Goal: Transaction & Acquisition: Purchase product/service

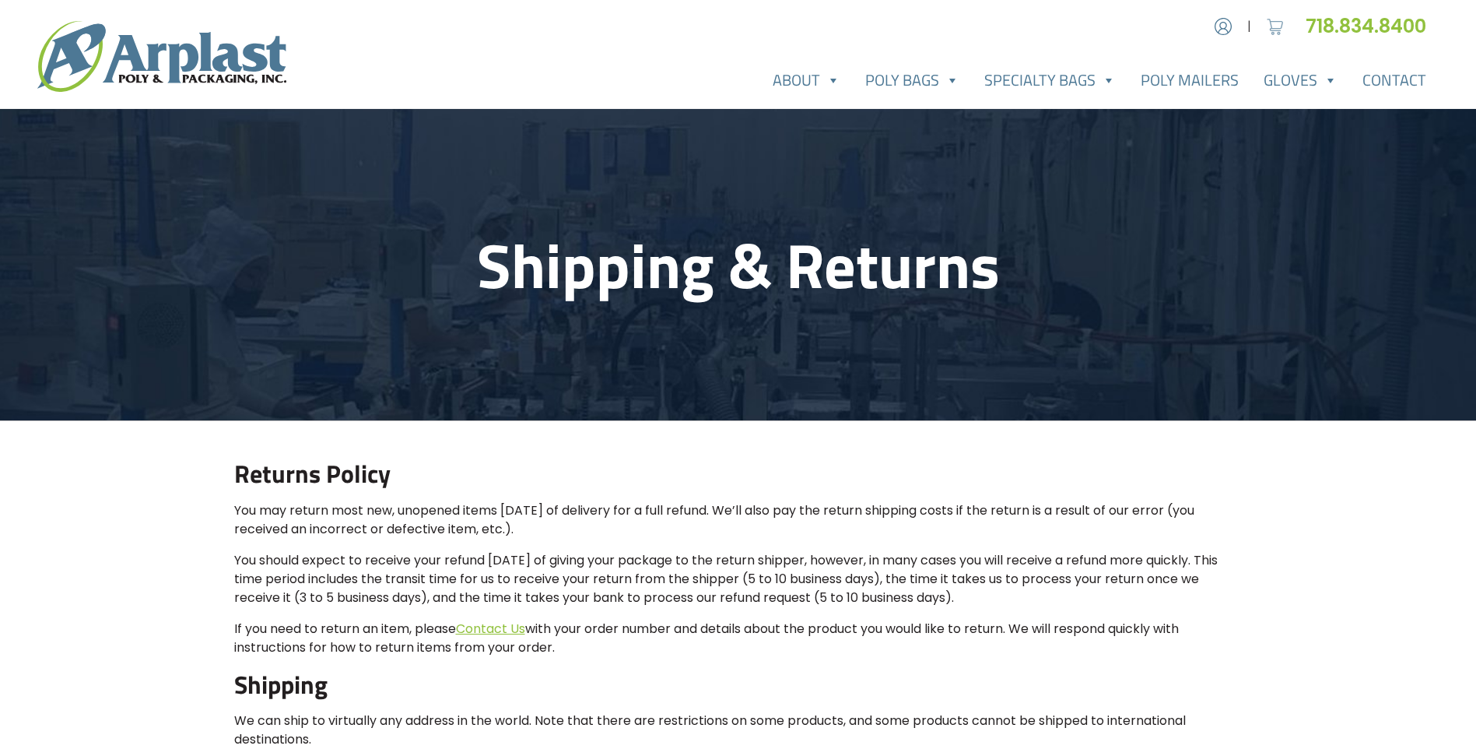
click at [1275, 16] on img at bounding box center [1275, 26] width 23 height 23
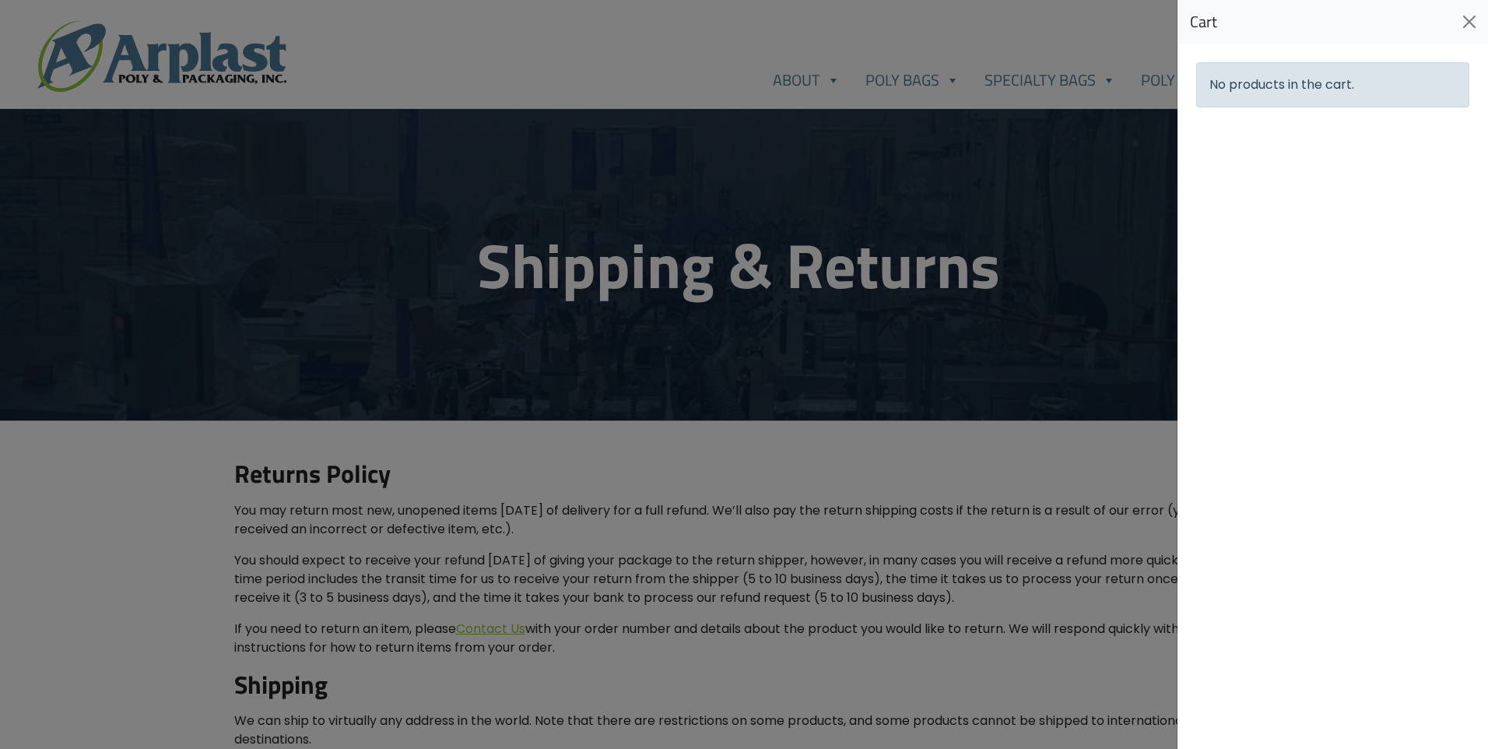
click at [943, 86] on div at bounding box center [744, 374] width 1488 height 749
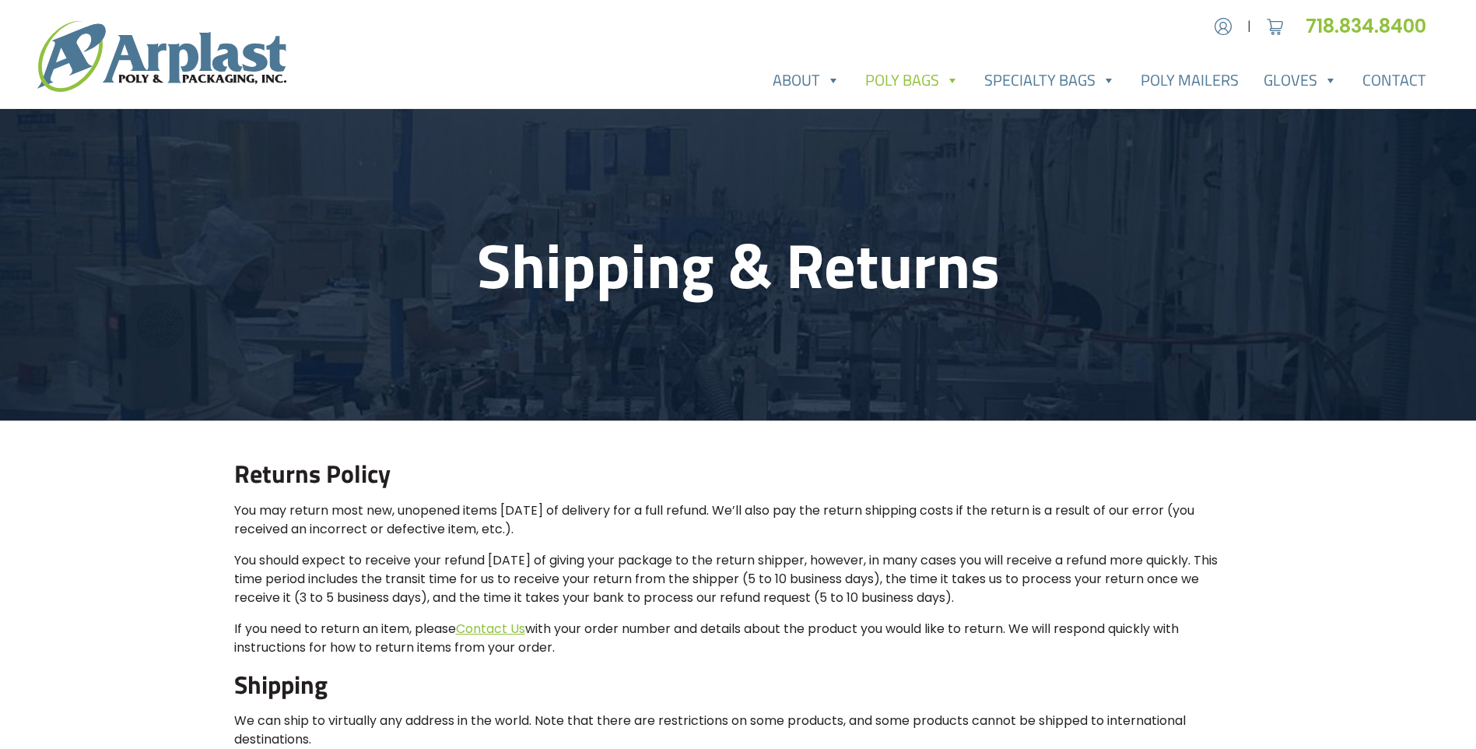
click at [941, 85] on link "Poly Bags" at bounding box center [912, 80] width 119 height 31
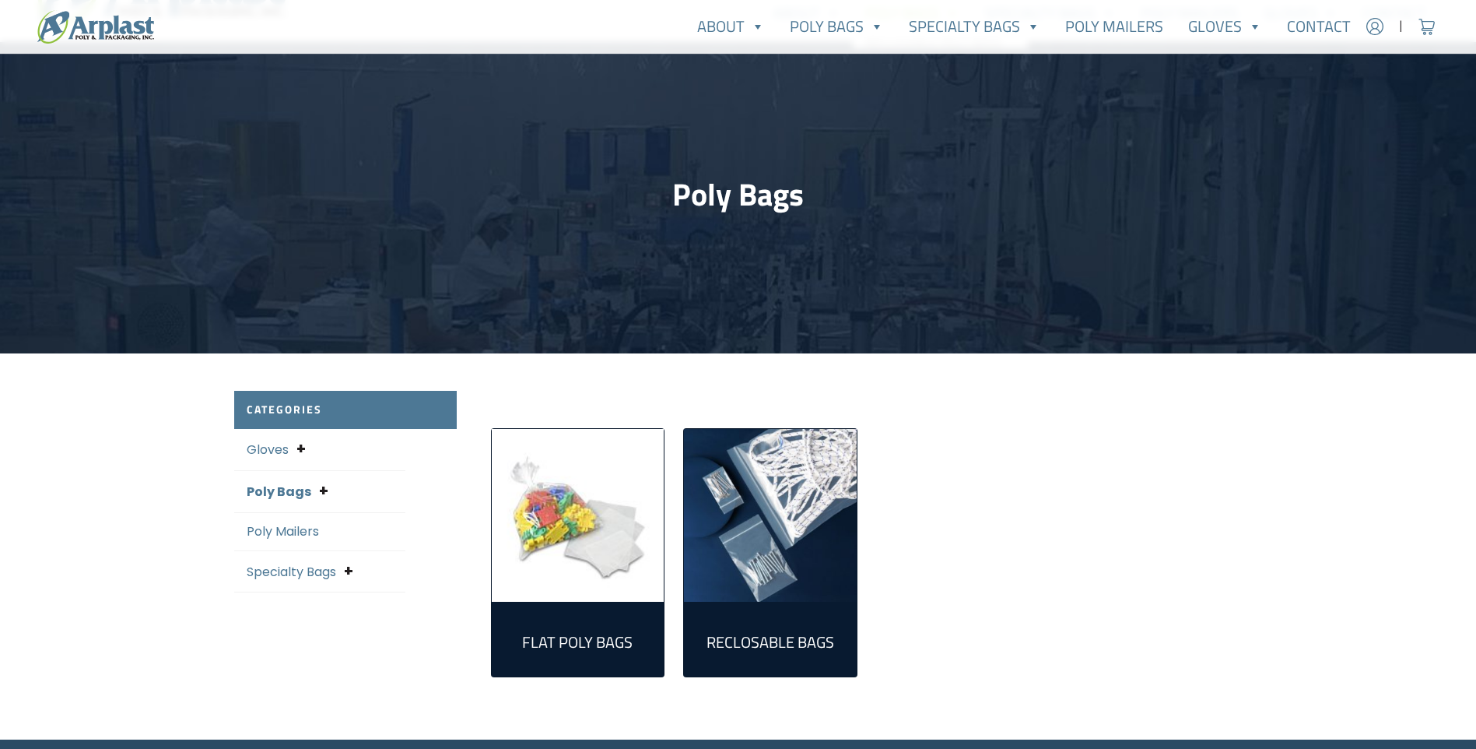
scroll to position [156, 0]
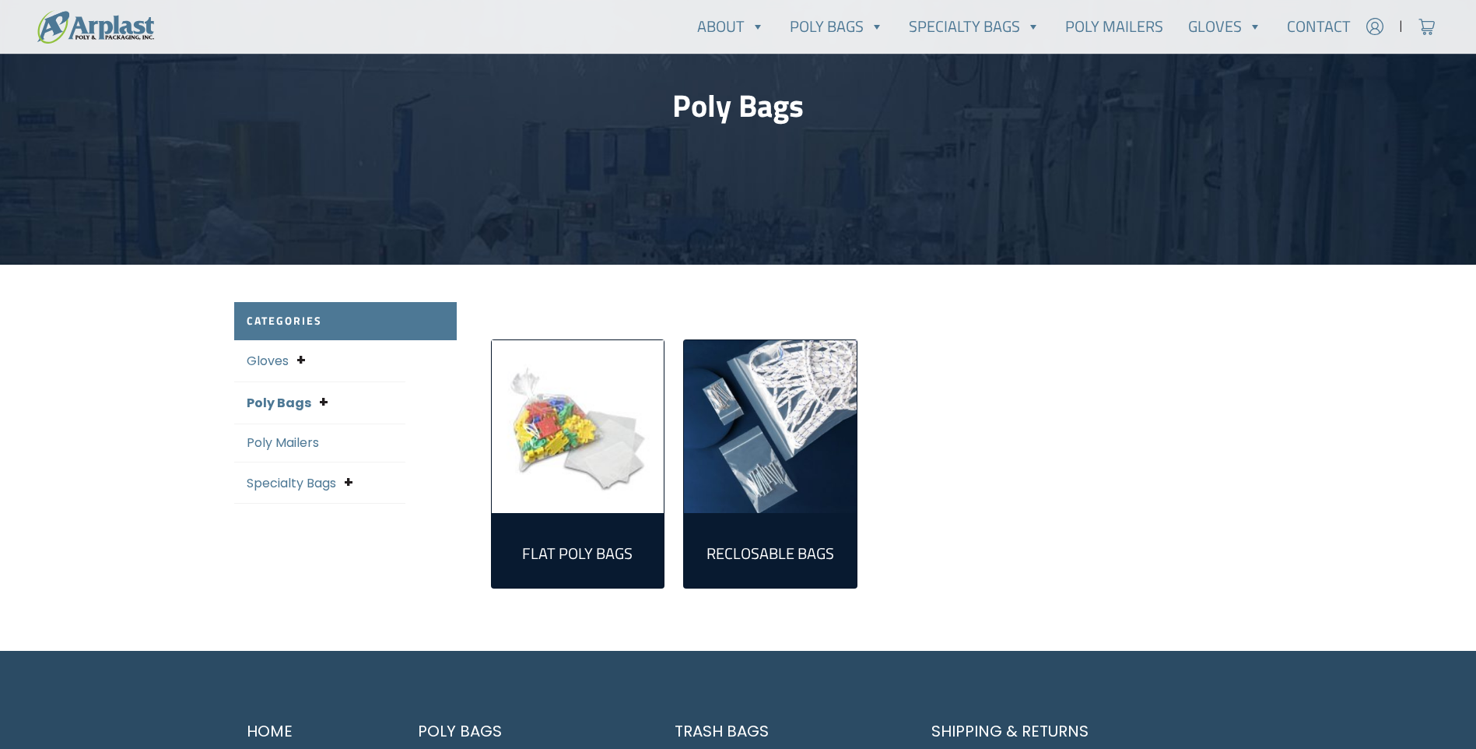
click at [602, 405] on img "Visit product category Flat Poly Bags" at bounding box center [578, 426] width 173 height 173
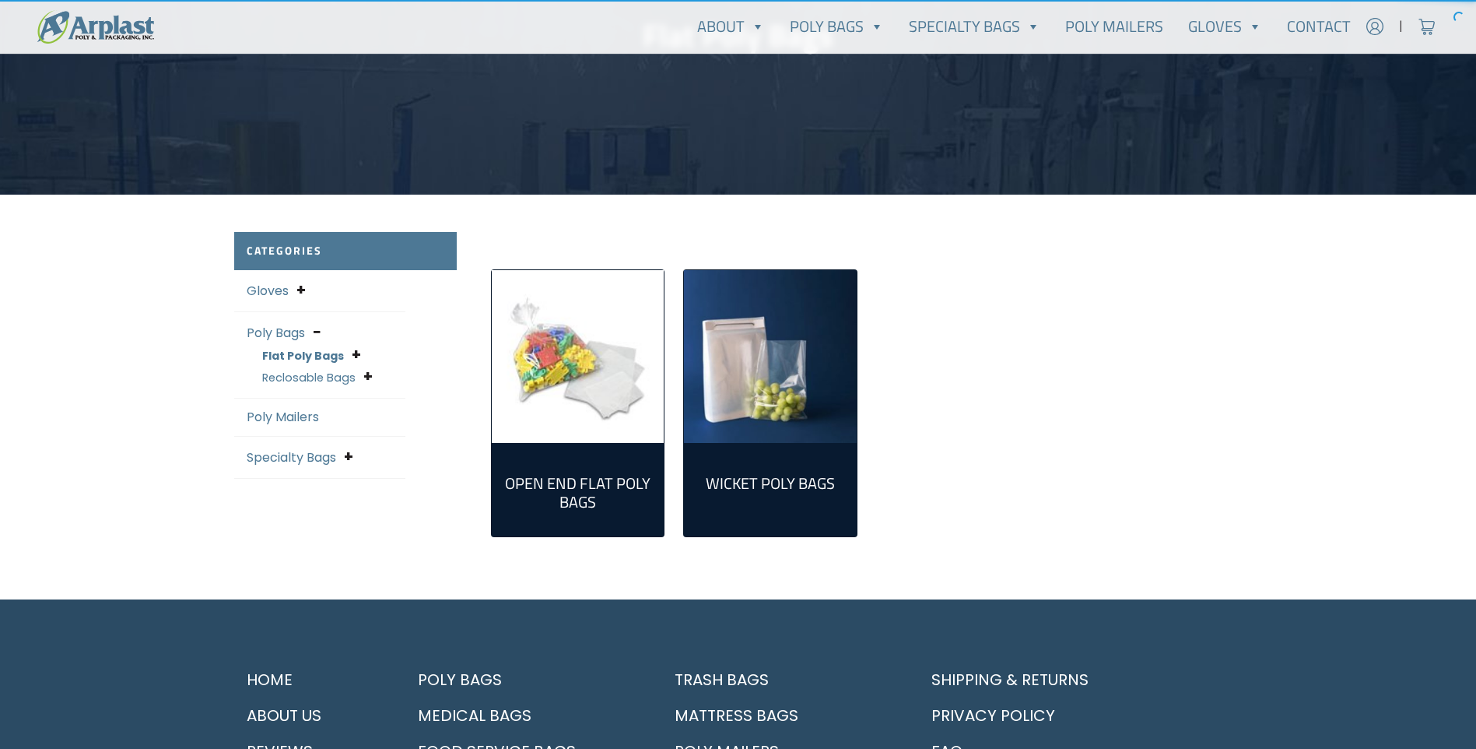
scroll to position [233, 0]
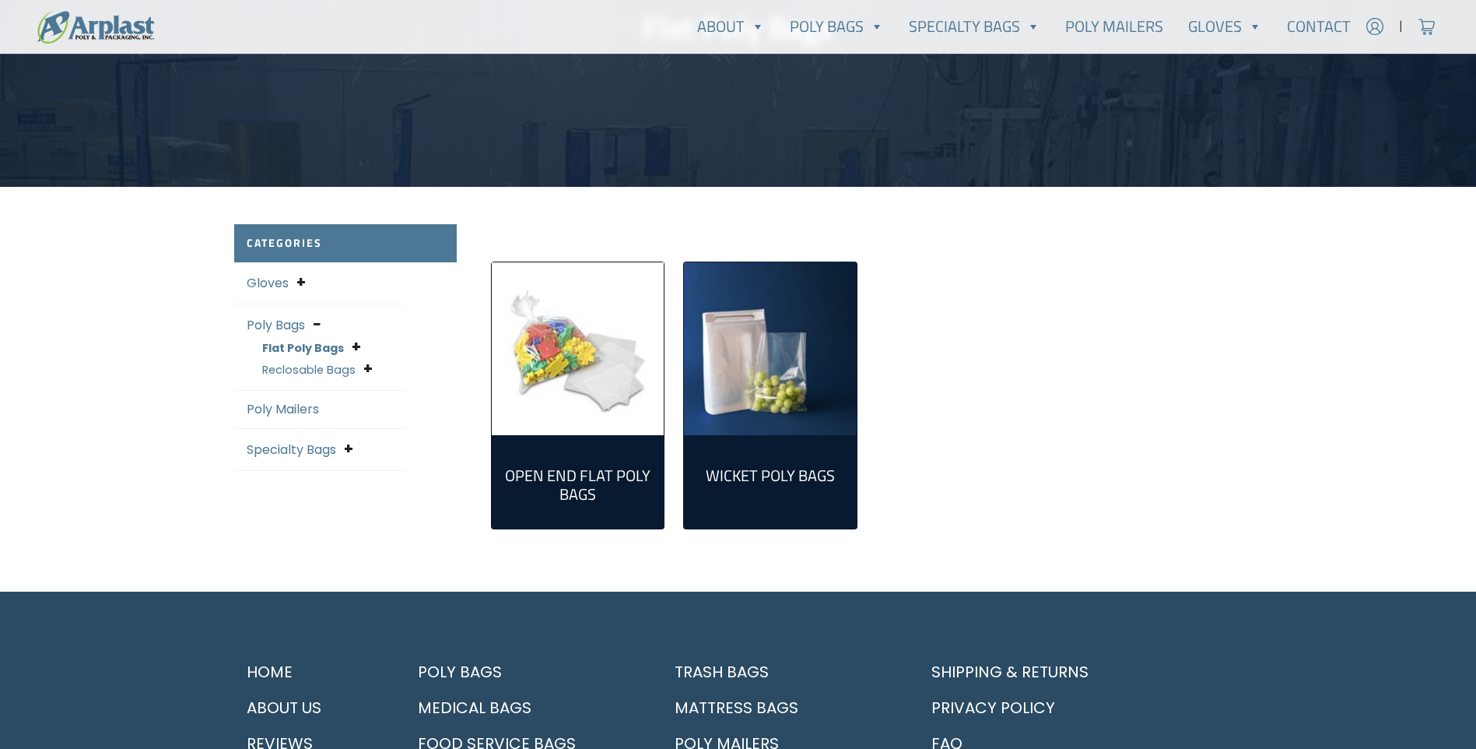
click at [785, 403] on img "Visit product category Wicket Poly Bags" at bounding box center [770, 348] width 173 height 173
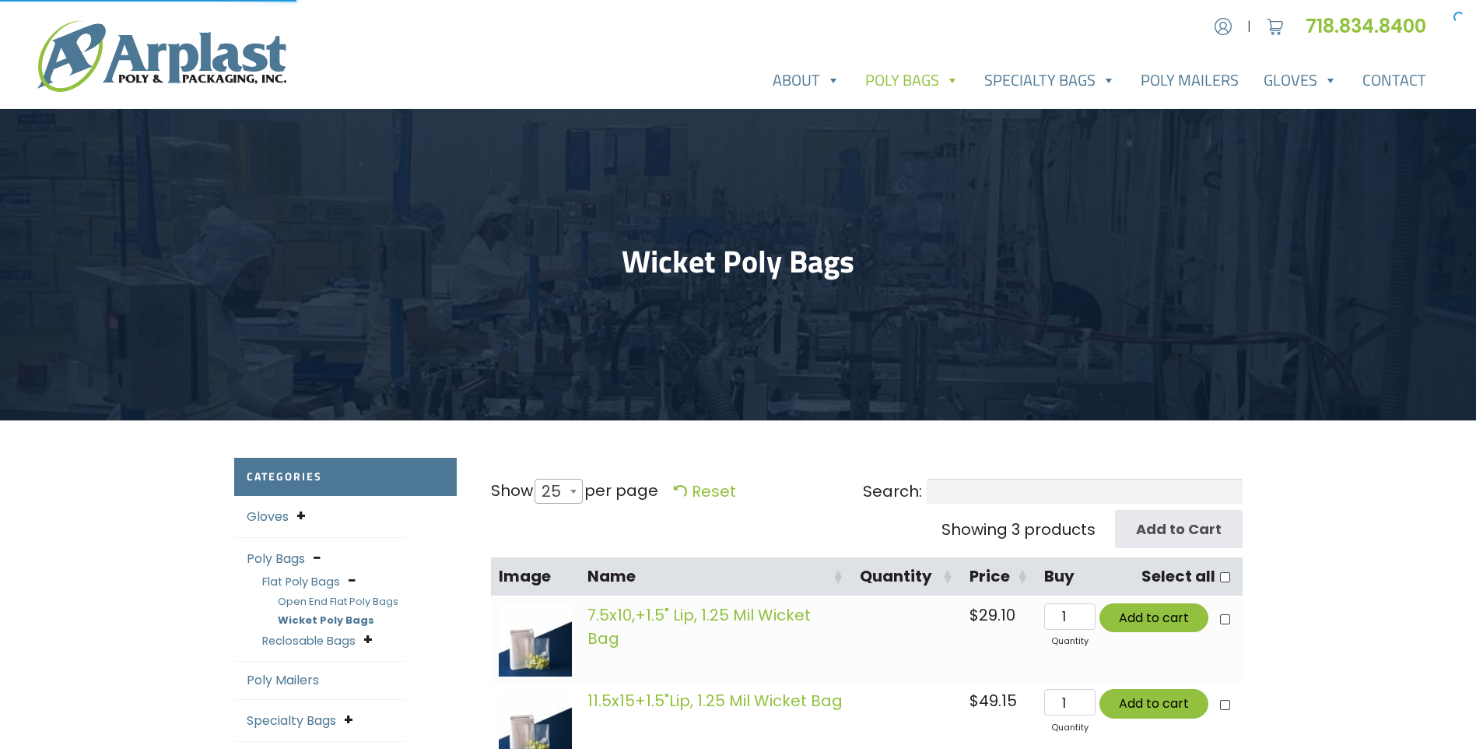
select select "25"
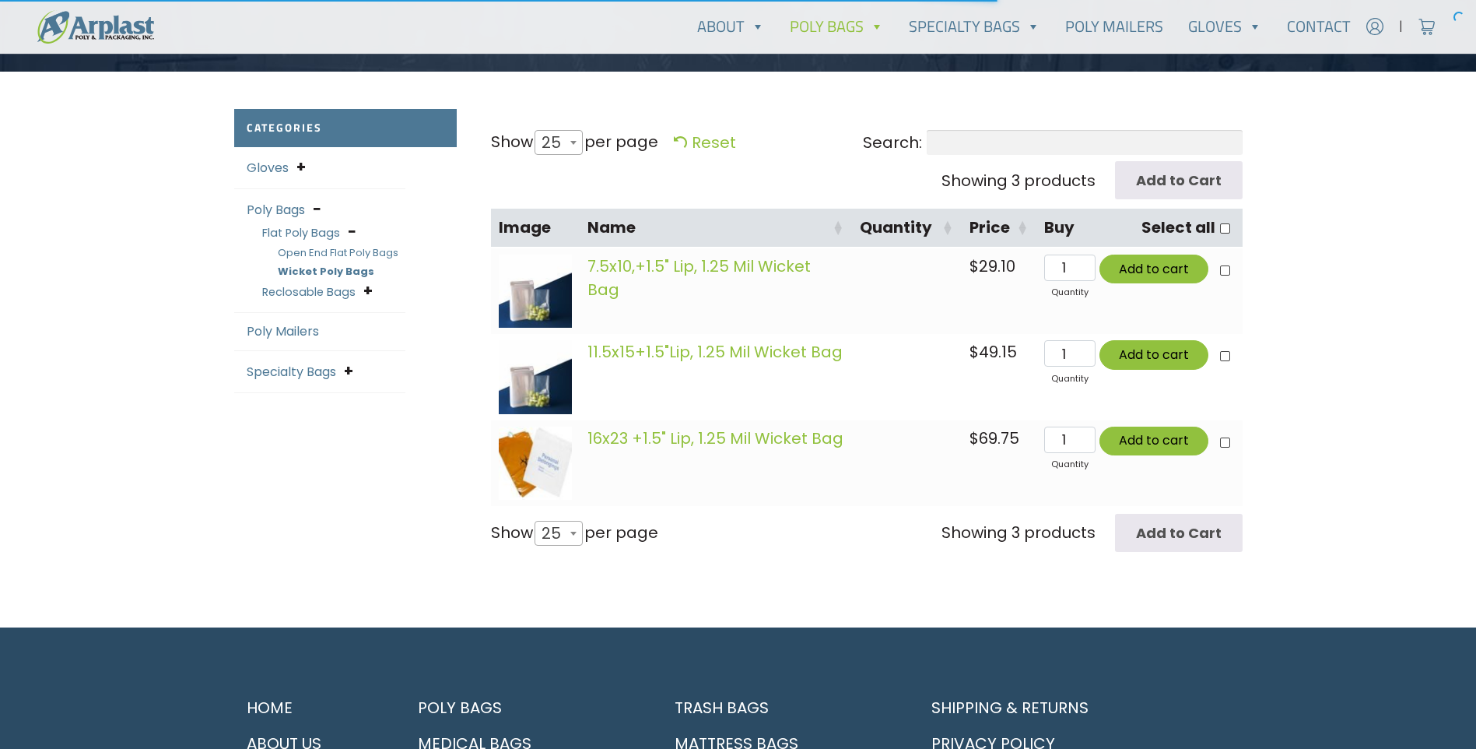
scroll to position [389, 0]
